Goal: Task Accomplishment & Management: Manage account settings

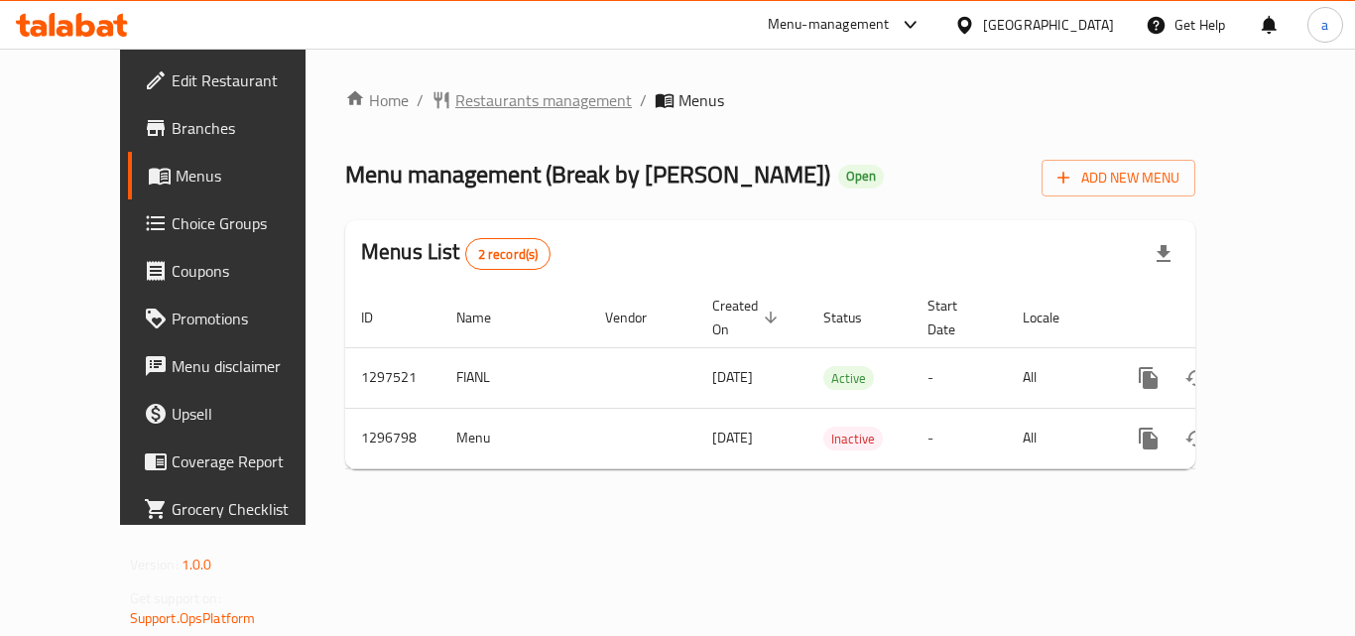
click at [455, 109] on span "Restaurants management" at bounding box center [543, 100] width 177 height 24
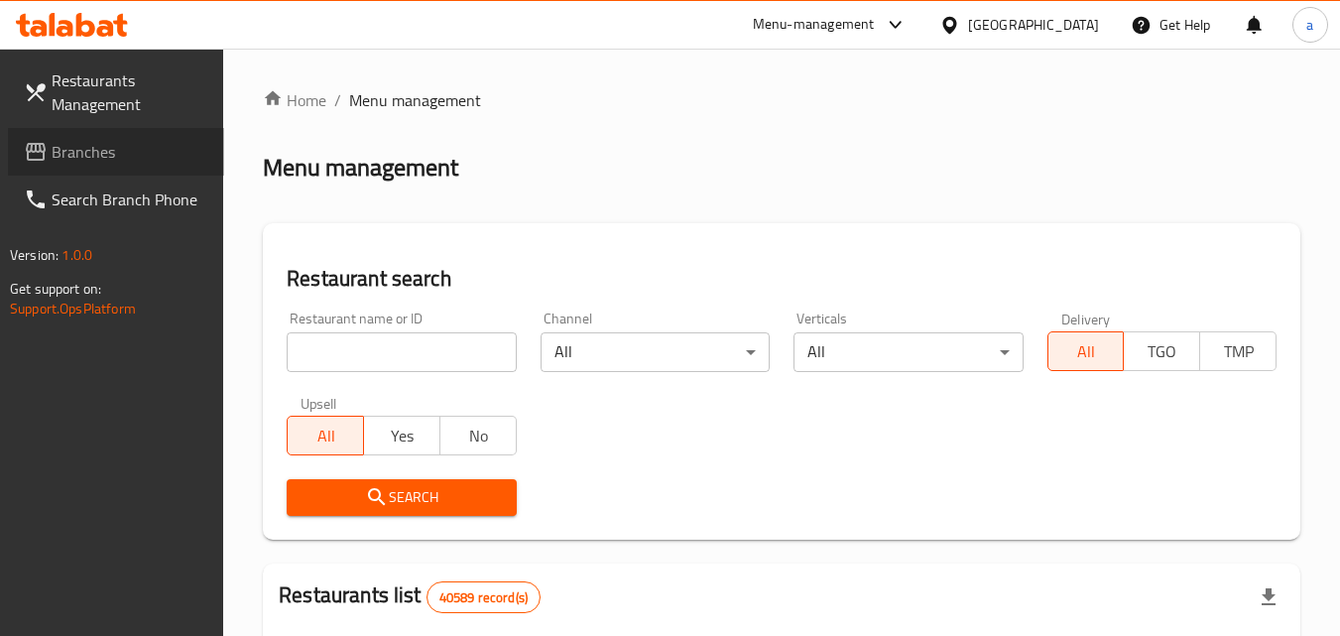
click at [101, 151] on span "Branches" at bounding box center [130, 152] width 157 height 24
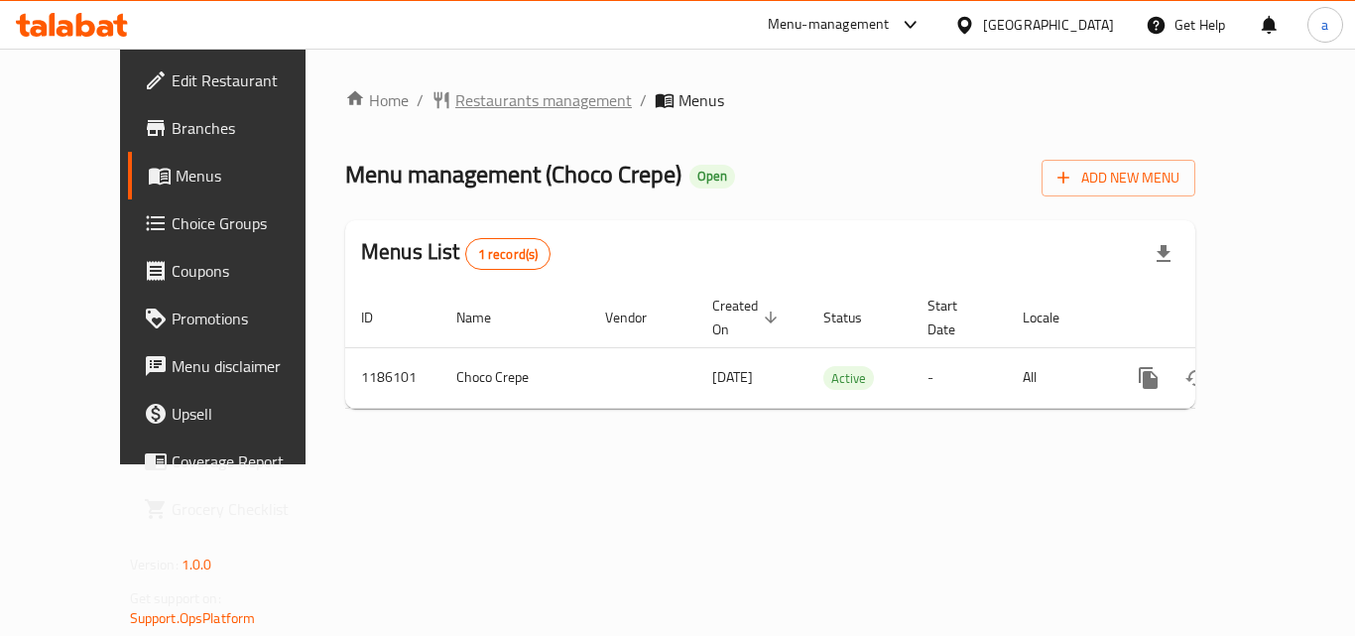
click at [455, 109] on span "Restaurants management" at bounding box center [543, 100] width 177 height 24
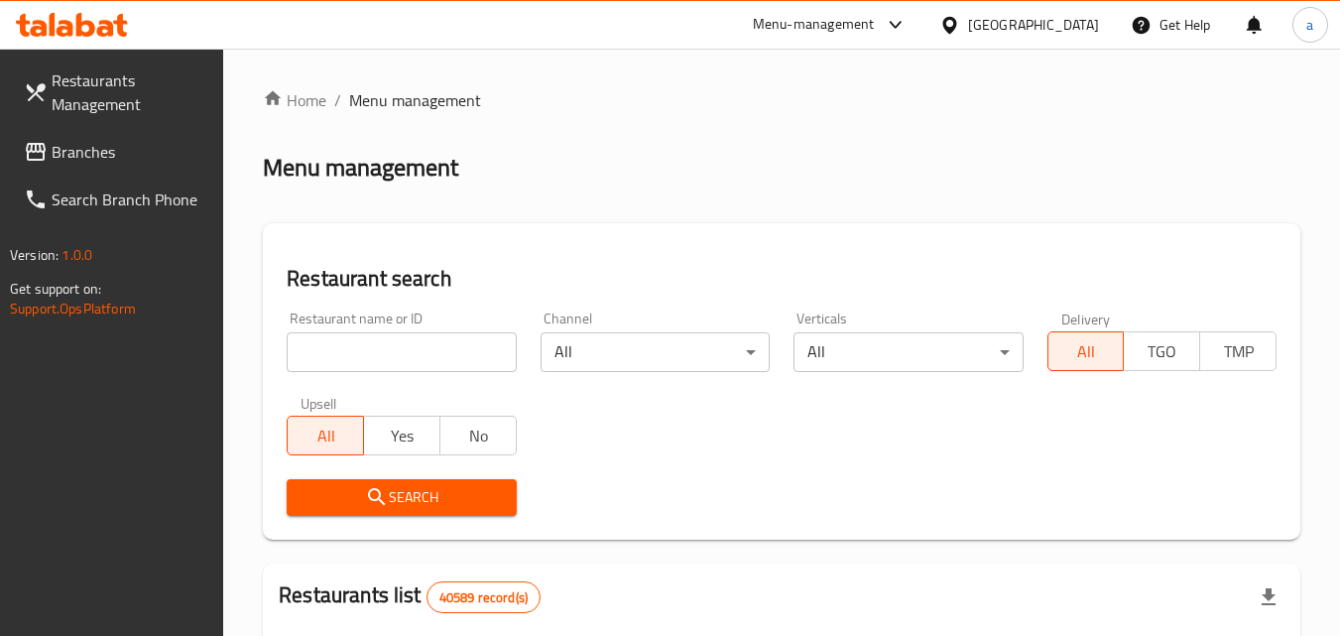
click at [1017, 27] on div "[GEOGRAPHIC_DATA]" at bounding box center [1033, 25] width 131 height 22
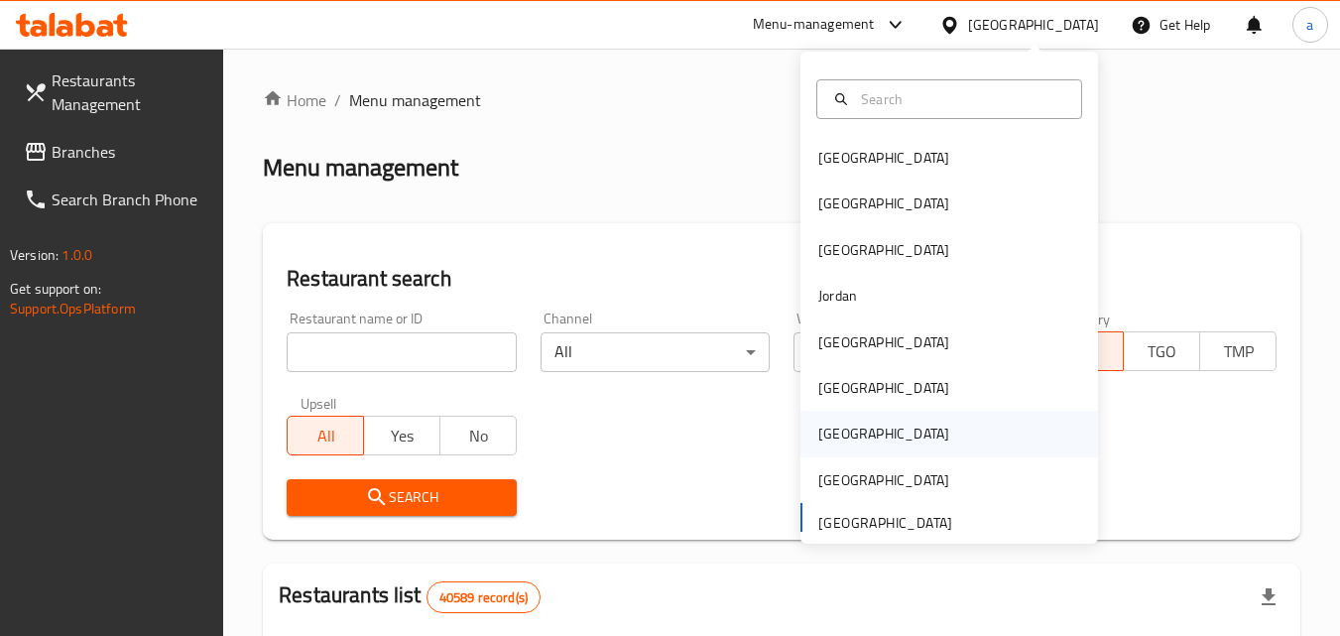
click at [828, 442] on div "Qatar" at bounding box center [883, 434] width 131 height 22
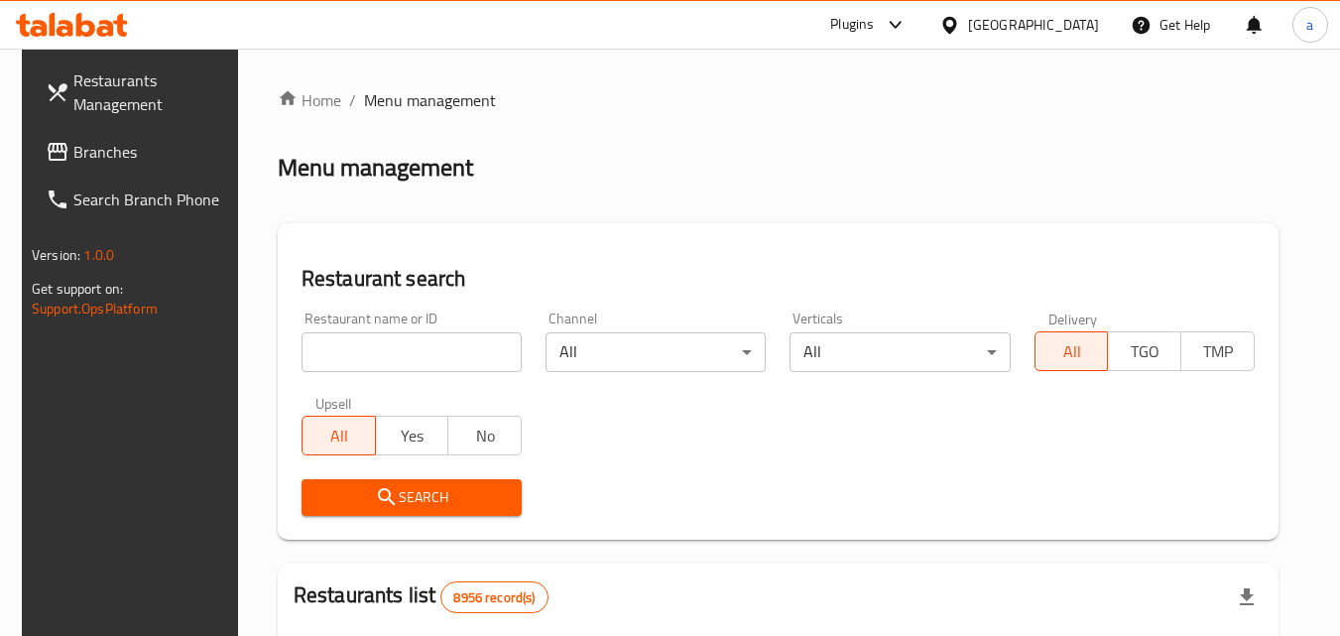
click at [112, 140] on span "Branches" at bounding box center [151, 152] width 157 height 24
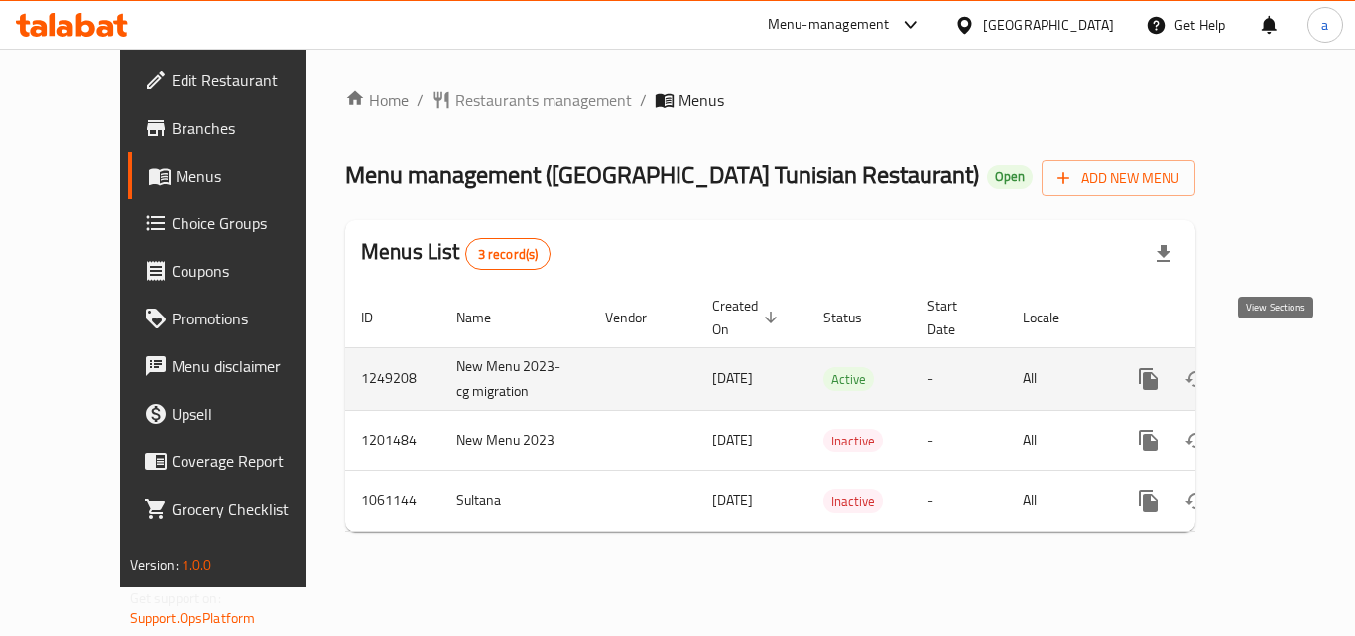
click at [1280, 367] on icon "enhanced table" at bounding box center [1292, 379] width 24 height 24
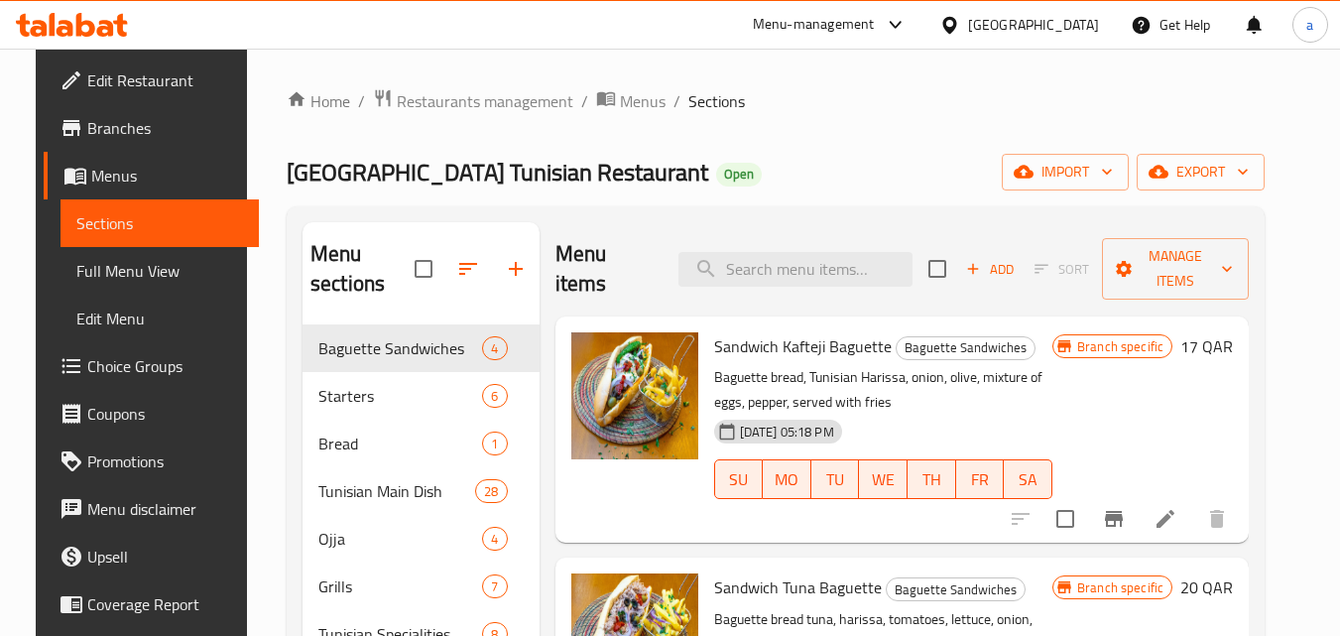
click at [118, 370] on span "Choice Groups" at bounding box center [165, 366] width 157 height 24
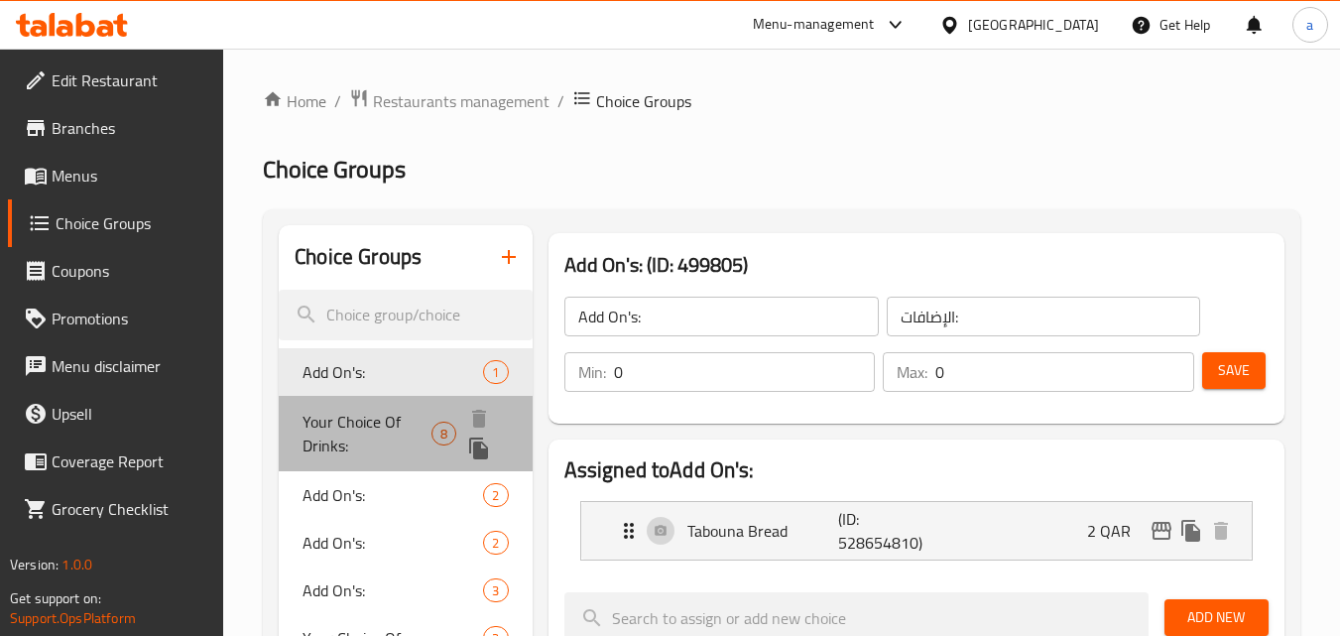
click at [370, 412] on span "Your Choice Of Drinks:" at bounding box center [367, 434] width 129 height 48
type input "Your Choice Of Drinks:"
type input "إختيارك من المشروب:"
type input "1"
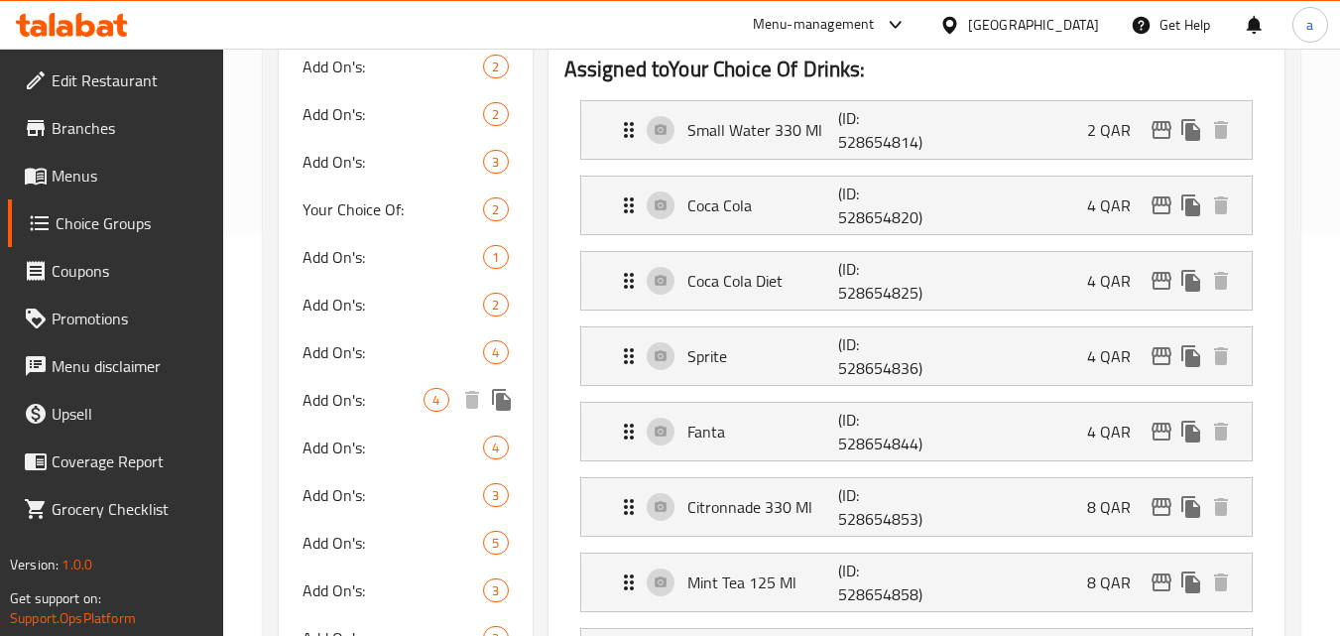
scroll to position [298, 0]
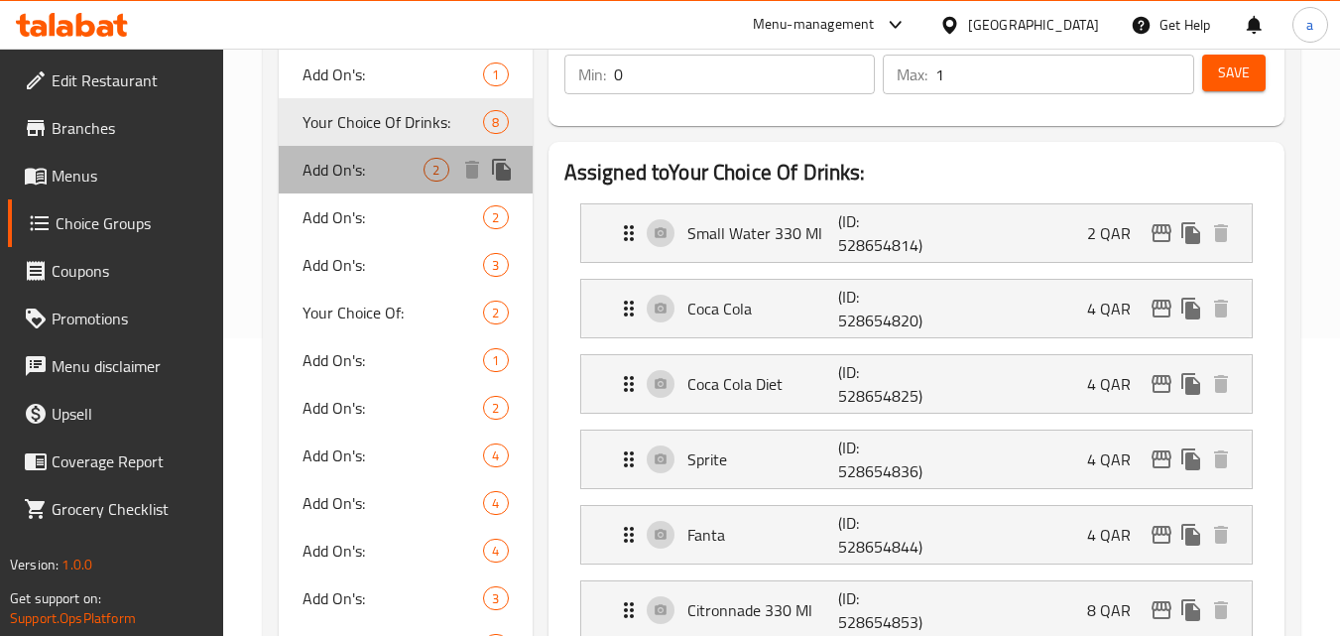
click at [359, 174] on span "Add On's:" at bounding box center [363, 170] width 121 height 24
type input "Add On's:"
type input "الإضافات:"
type input "0"
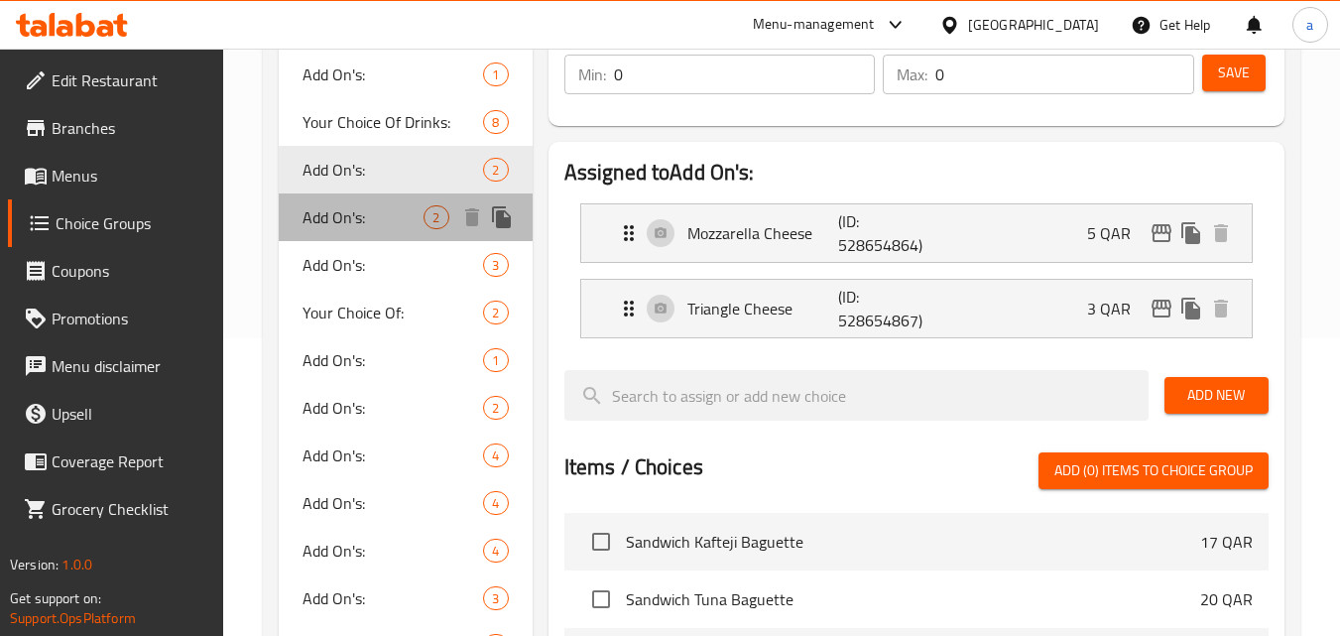
click at [362, 236] on div "Add On's: 2" at bounding box center [405, 217] width 253 height 48
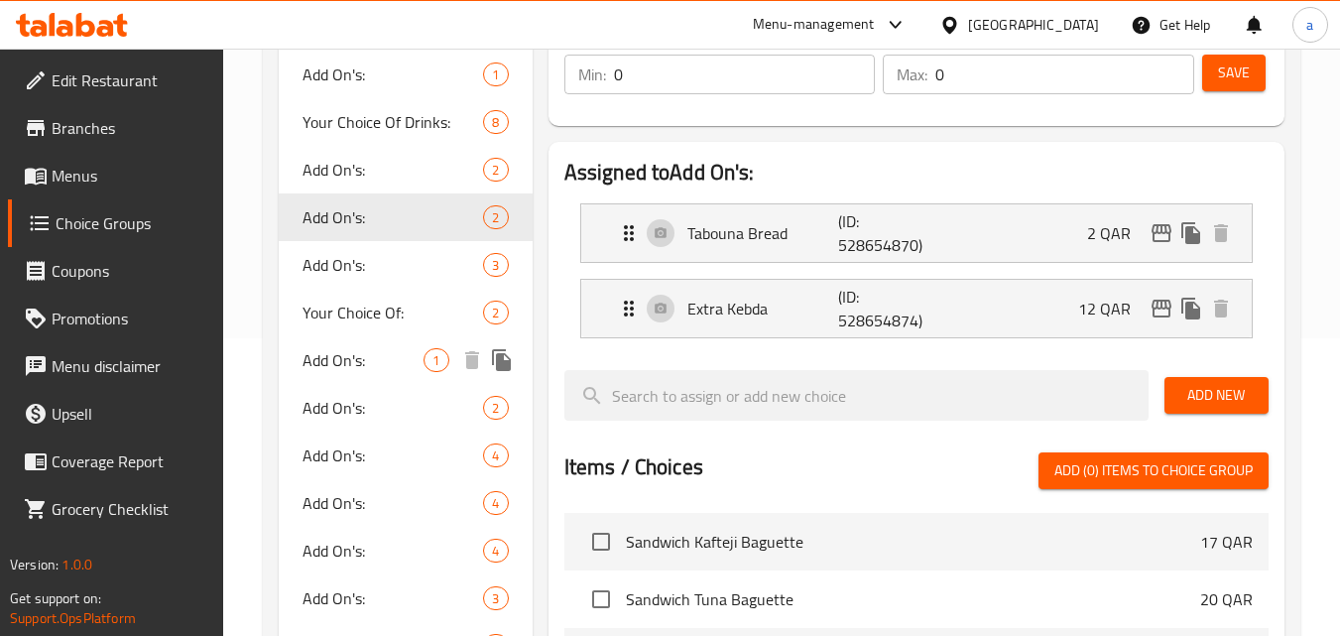
click at [362, 365] on span "Add On's:" at bounding box center [363, 360] width 121 height 24
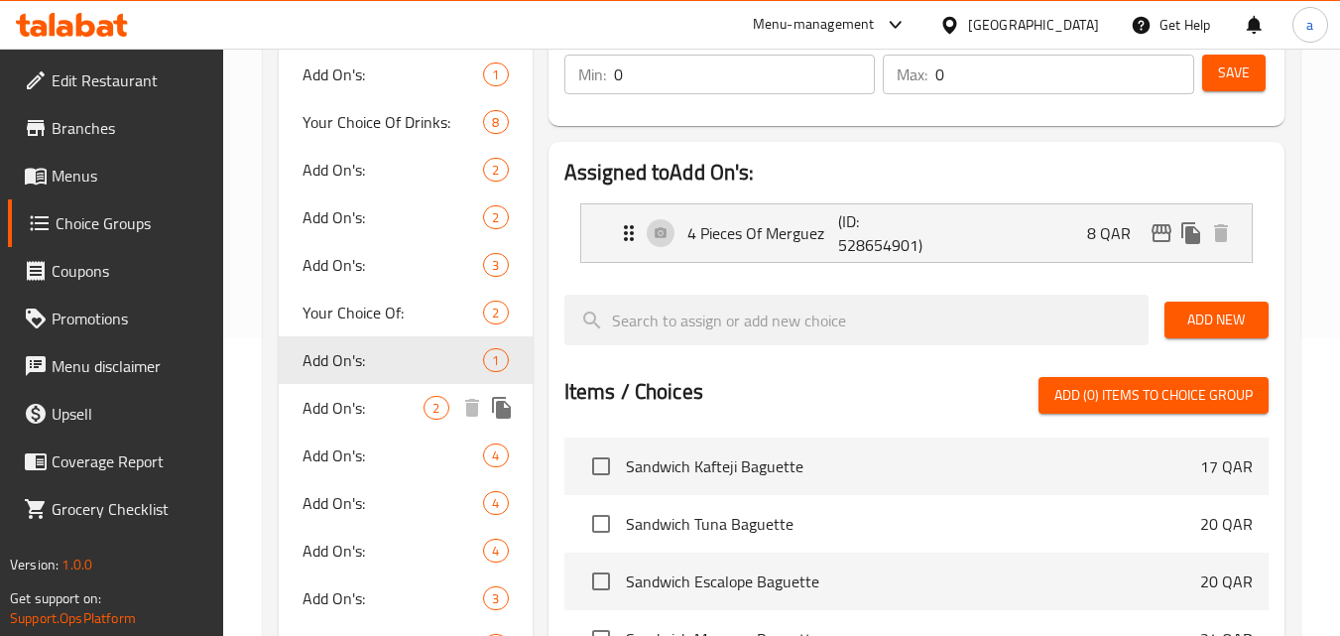
click at [365, 400] on span "Add On's:" at bounding box center [363, 408] width 121 height 24
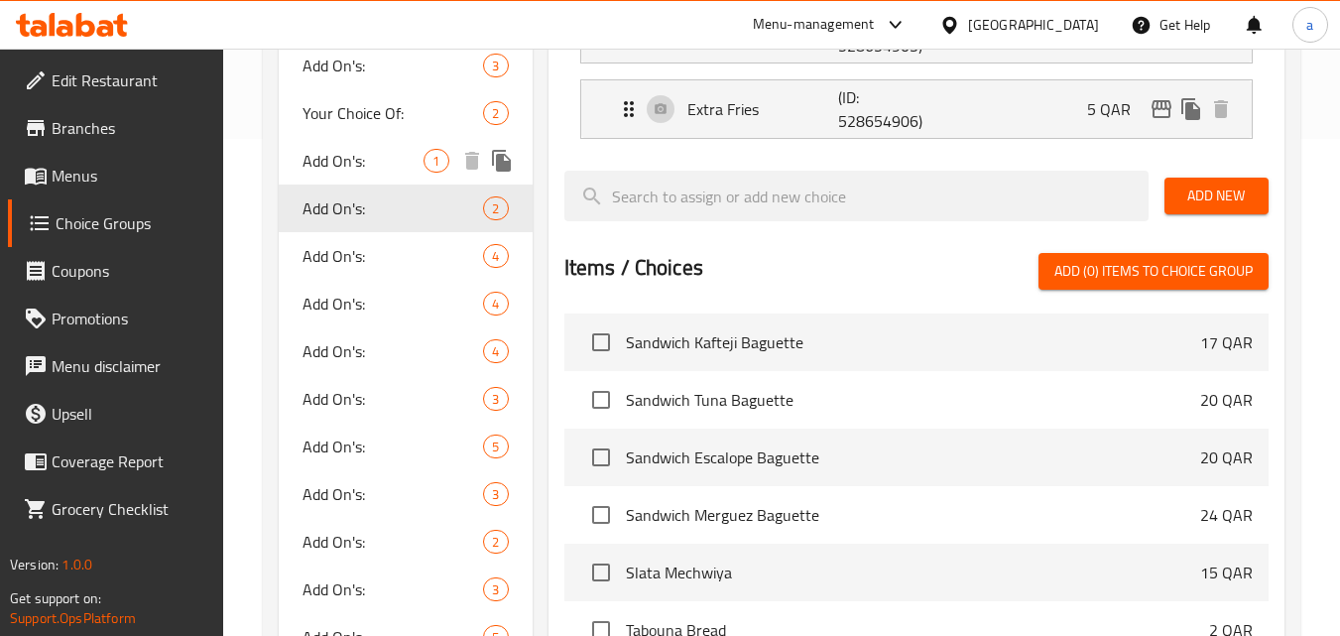
scroll to position [694, 0]
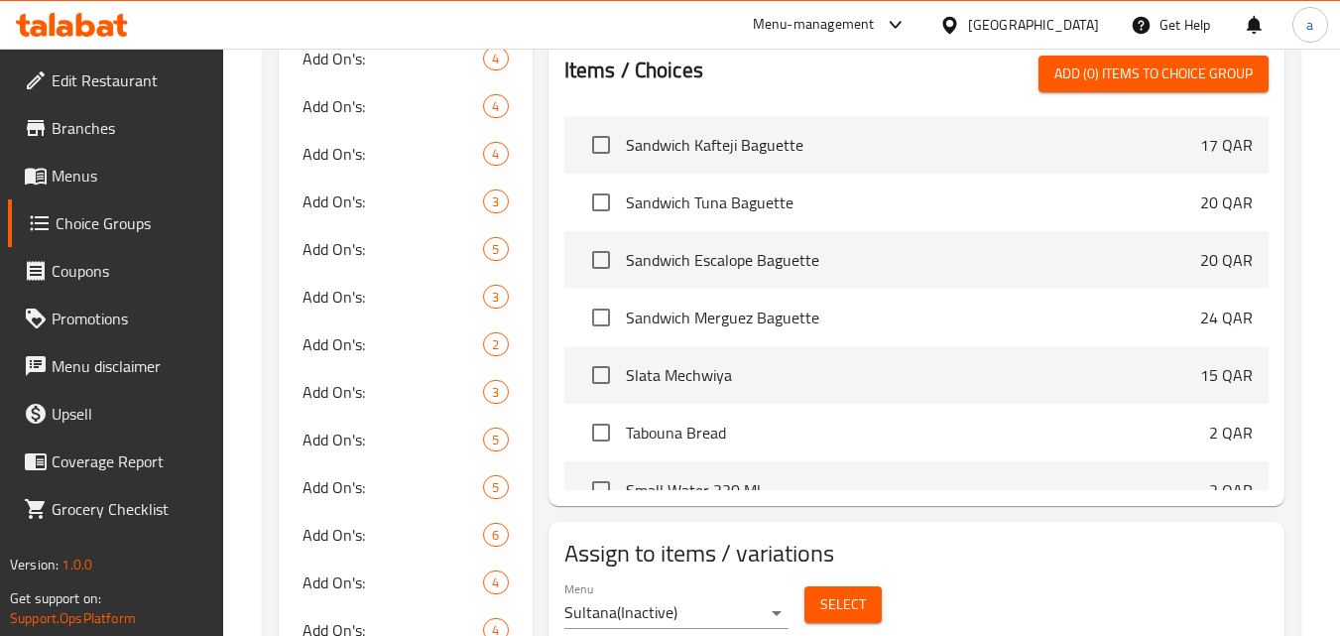
click at [1090, 32] on div "Qatar" at bounding box center [1033, 25] width 131 height 22
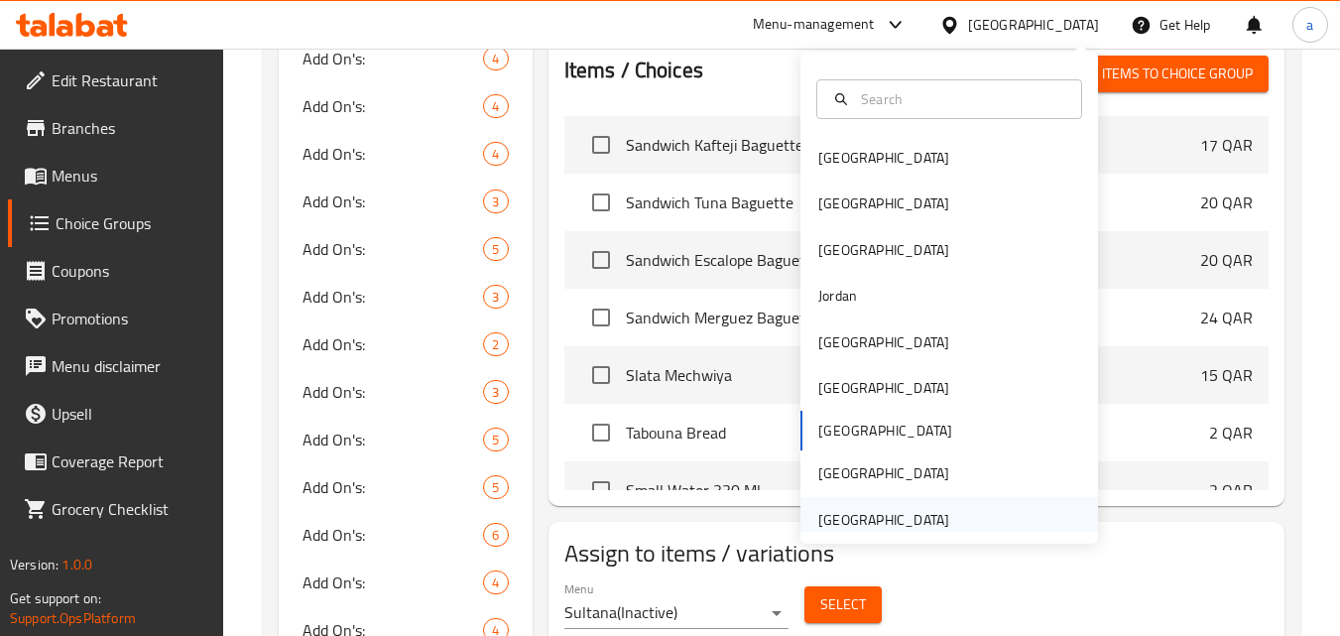
click at [858, 516] on div "[GEOGRAPHIC_DATA]" at bounding box center [883, 520] width 131 height 22
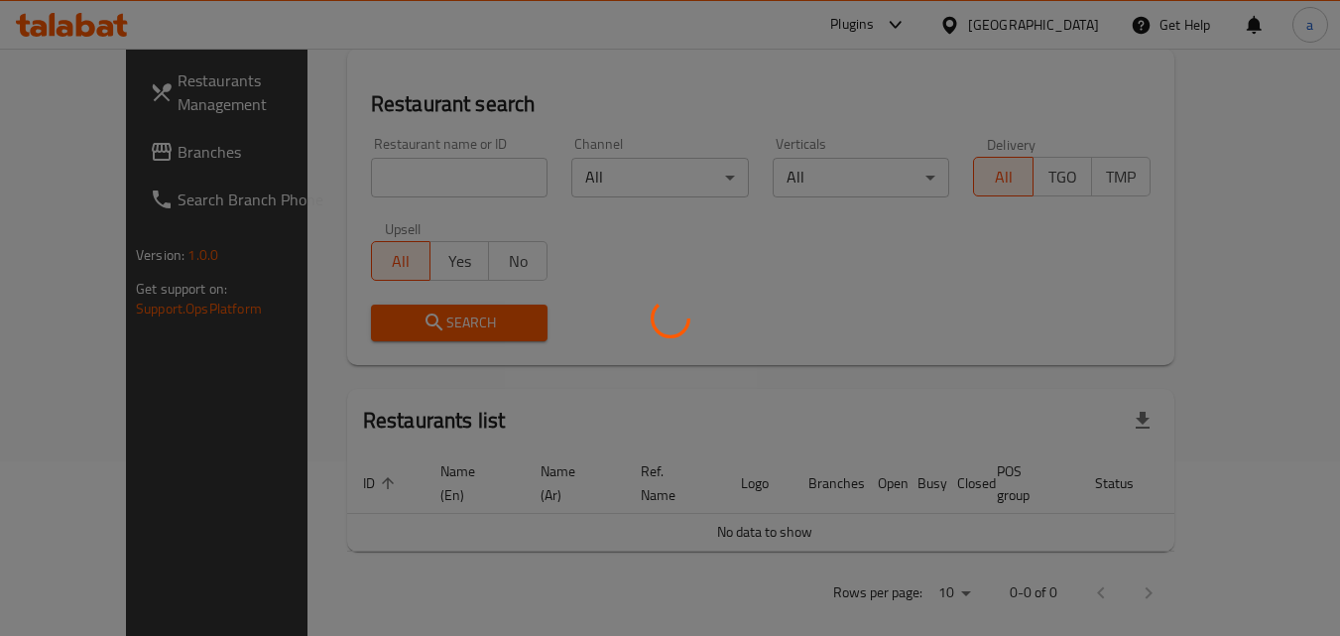
scroll to position [694, 0]
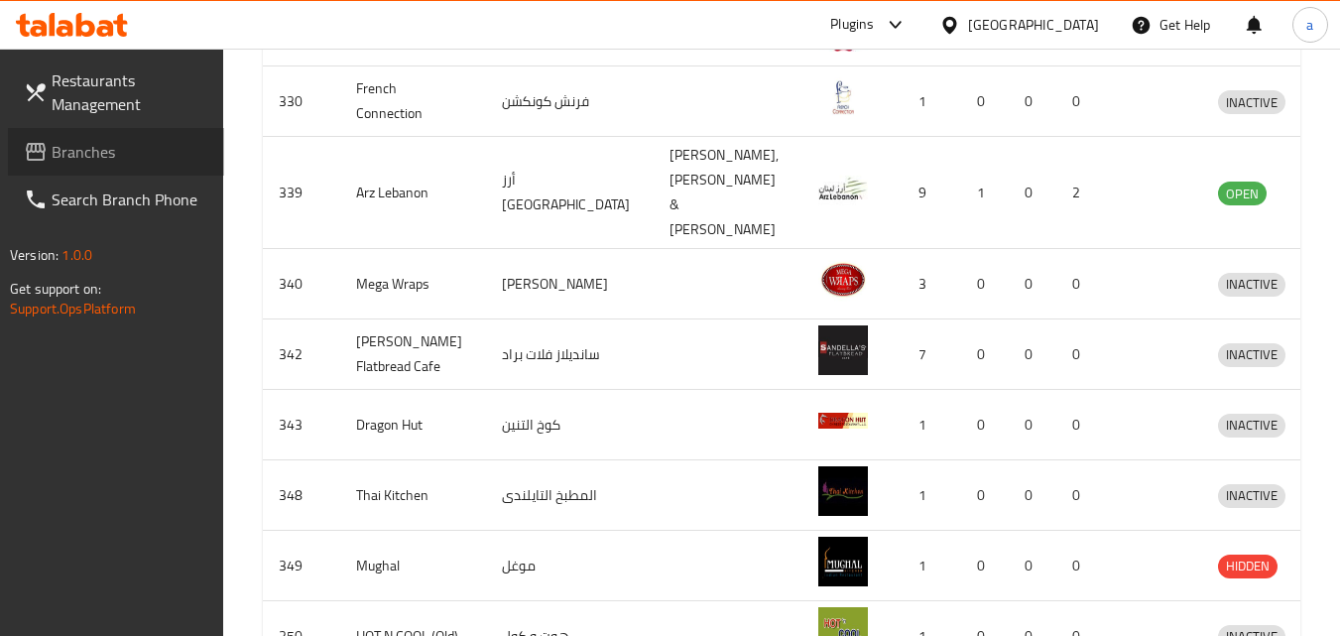
click at [94, 151] on span "Branches" at bounding box center [130, 152] width 157 height 24
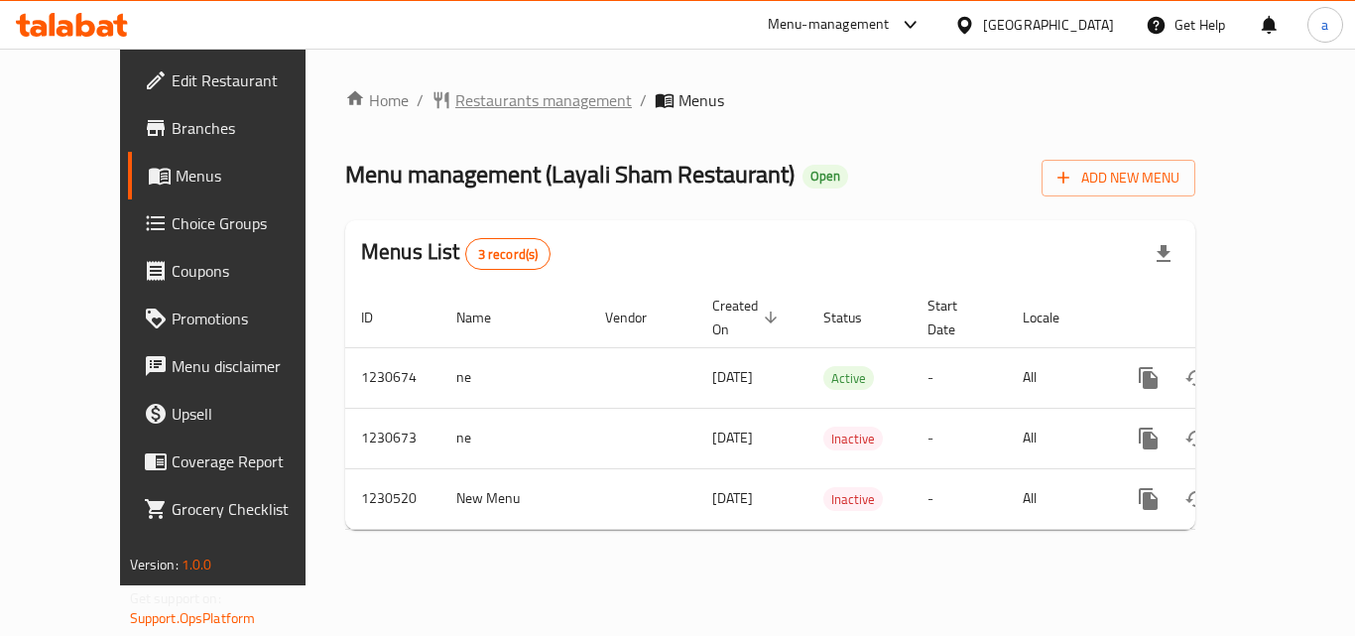
click at [455, 110] on span "Restaurants management" at bounding box center [543, 100] width 177 height 24
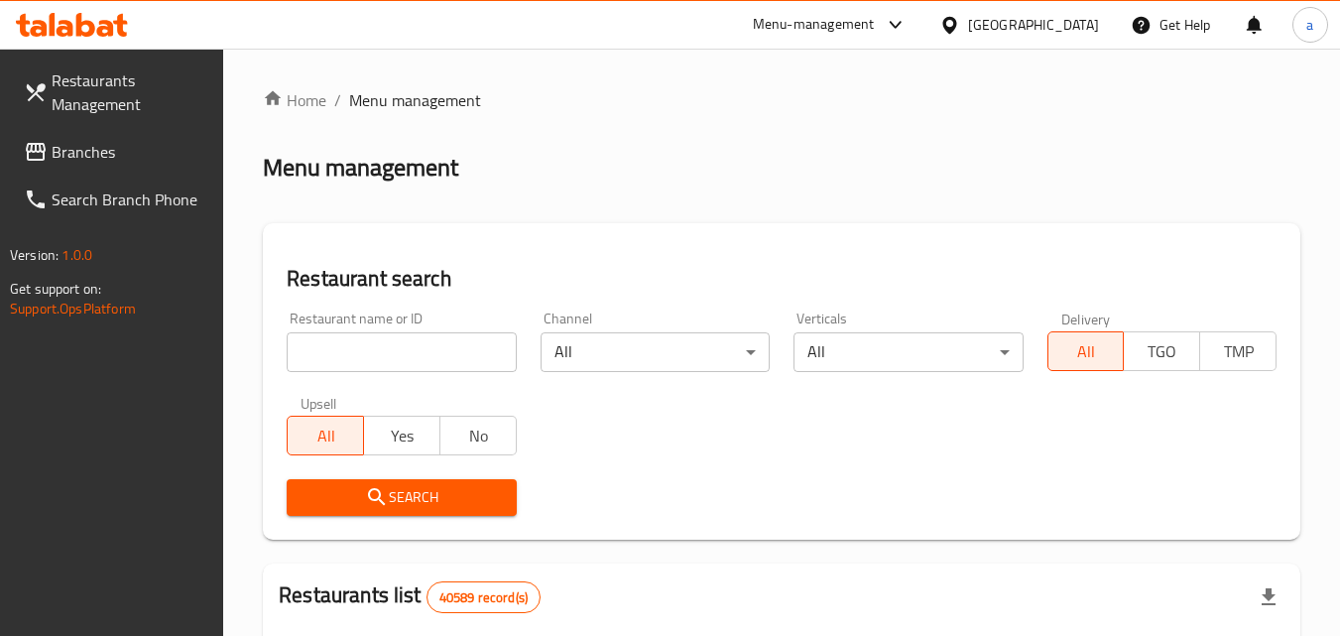
click at [93, 151] on span "Branches" at bounding box center [130, 152] width 157 height 24
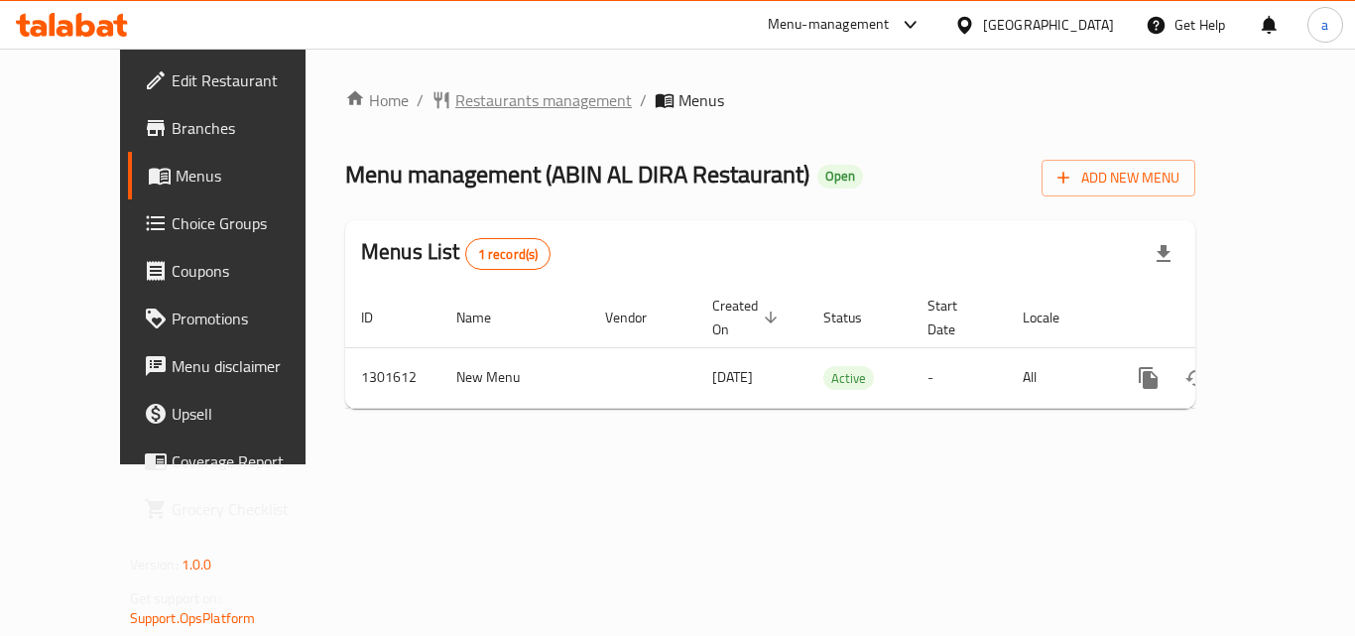
click at [472, 93] on span "Restaurants management" at bounding box center [543, 100] width 177 height 24
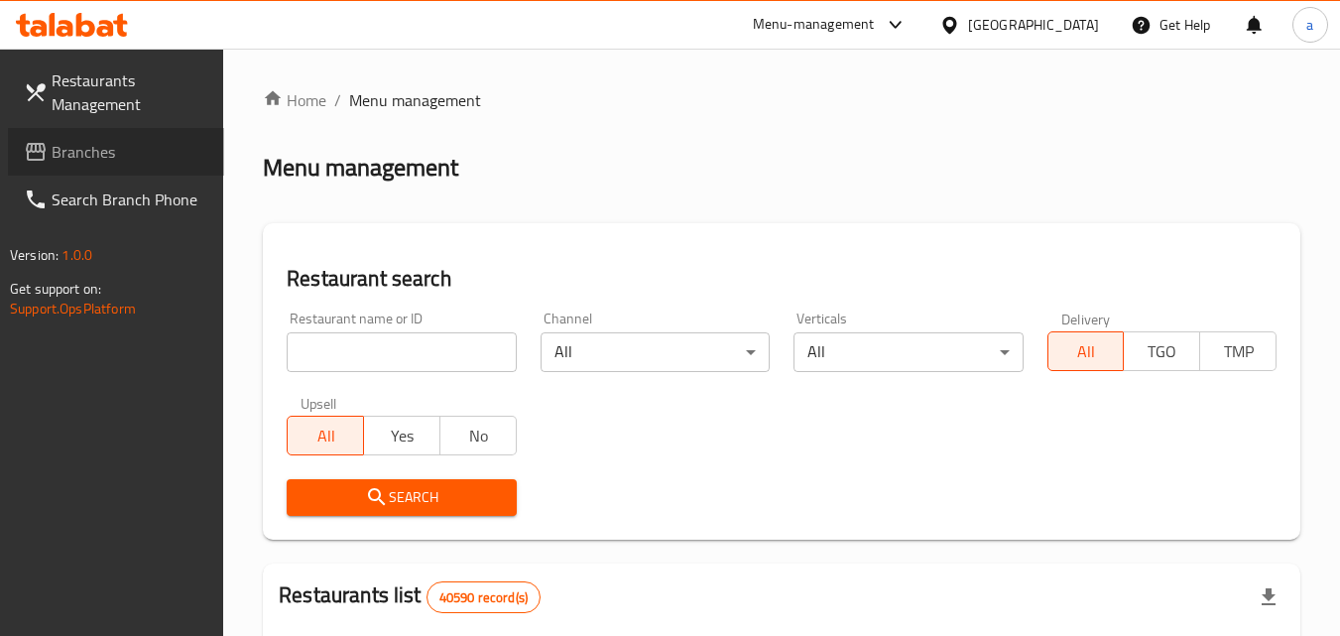
click at [107, 140] on span "Branches" at bounding box center [130, 152] width 157 height 24
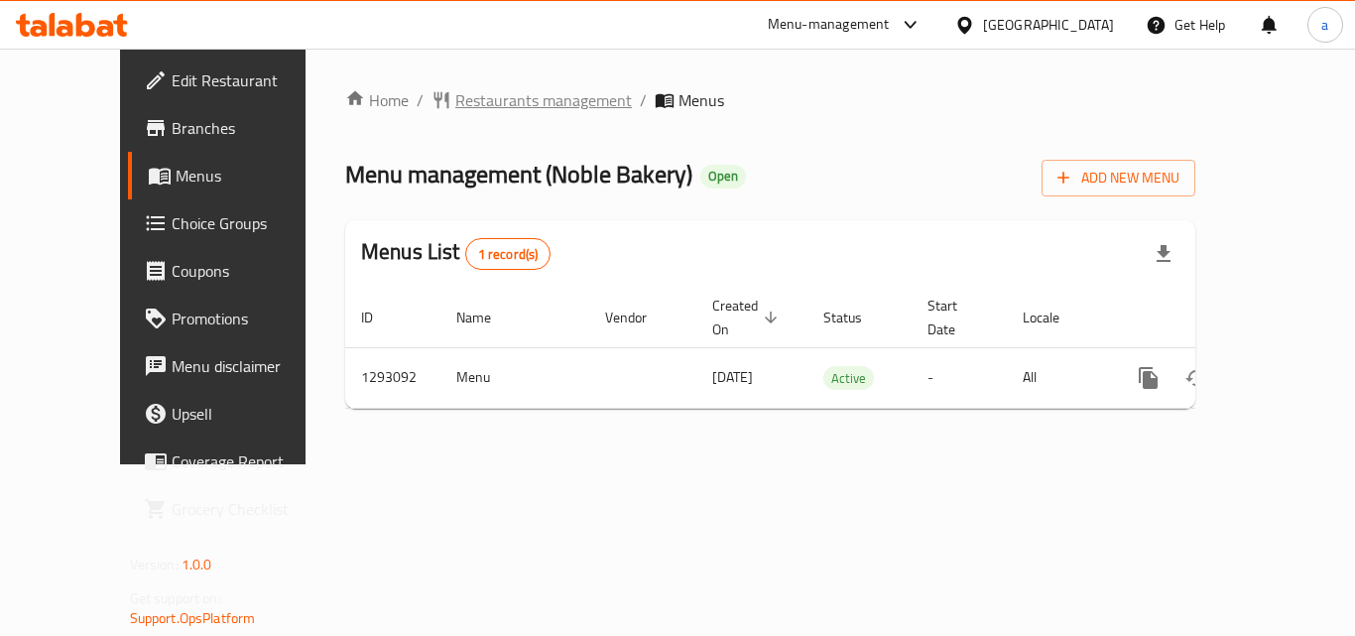
click at [460, 103] on span "Restaurants management" at bounding box center [543, 100] width 177 height 24
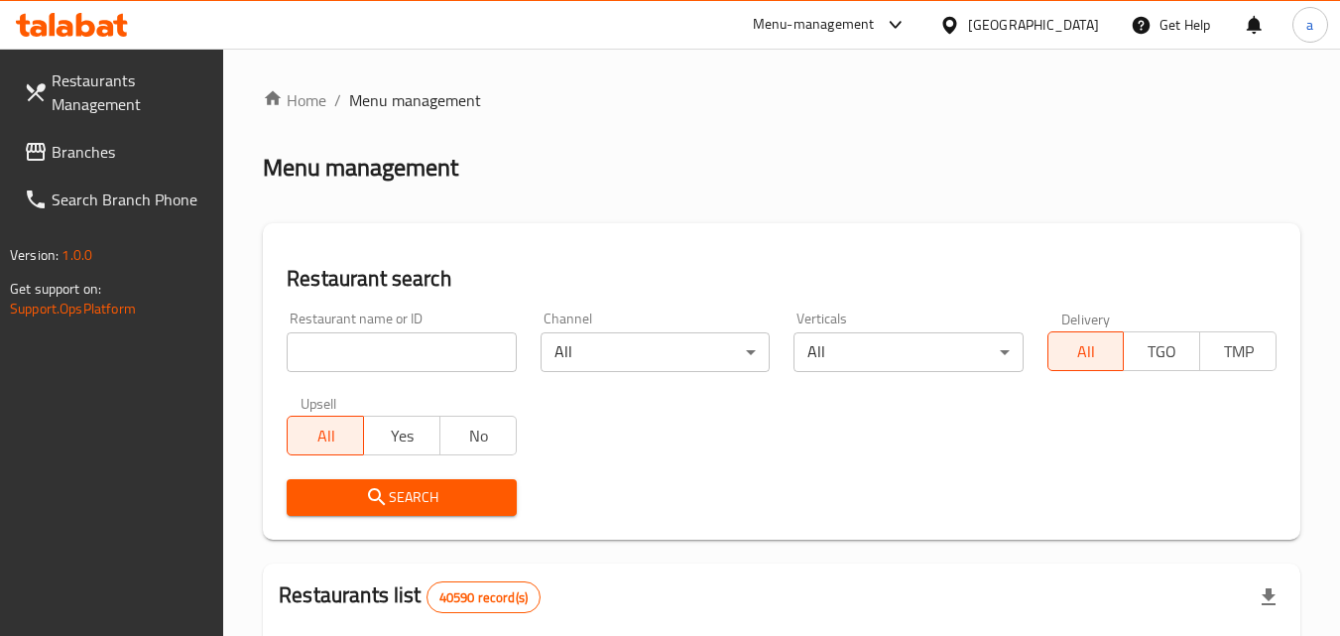
click at [129, 152] on span "Branches" at bounding box center [130, 152] width 157 height 24
